Goal: Transaction & Acquisition: Purchase product/service

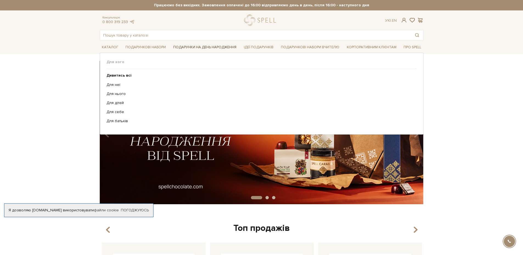
click at [201, 49] on link "Подарунки на День народження" at bounding box center [205, 47] width 68 height 9
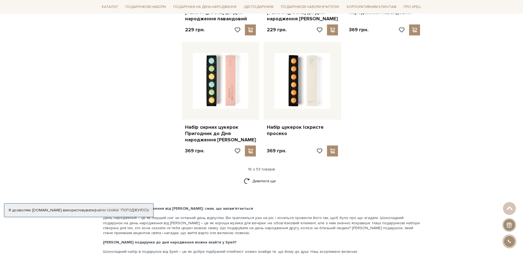
scroll to position [686, 0]
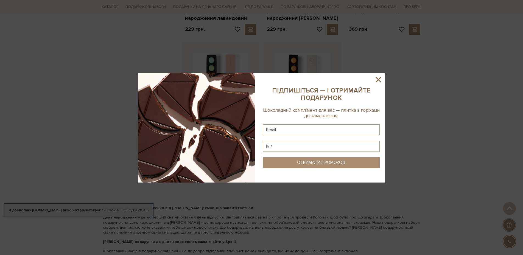
click at [378, 83] on icon at bounding box center [377, 79] width 9 height 9
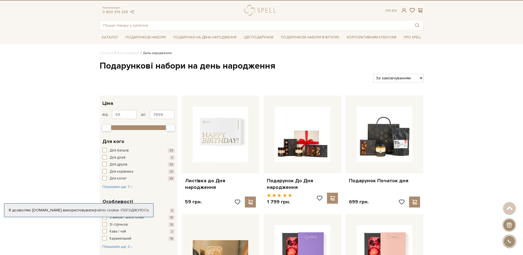
scroll to position [0, 0]
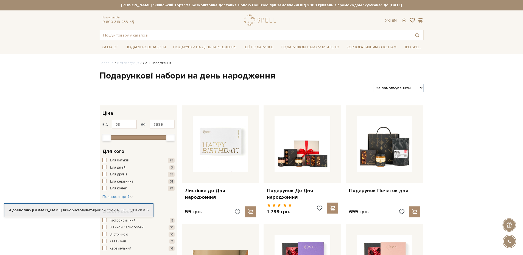
click at [110, 185] on div "Для батьків 25 Для дітей 3 Для друзів 35 Для керівника 31 Для колег 29" at bounding box center [138, 174] width 72 height 33
click at [100, 187] on div "Для кого Для батьків 25 Для дітей 3 Для друзів 35 Для керівника 31 Для колег 29…" at bounding box center [139, 174] width 78 height 60
click at [104, 188] on span "button" at bounding box center [104, 188] width 4 height 4
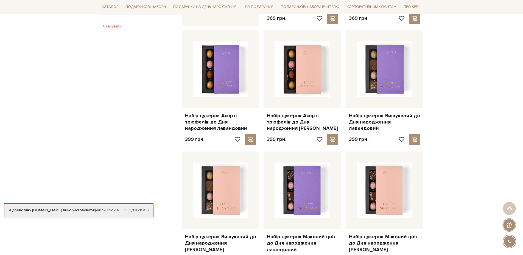
scroll to position [357, 0]
